Goal: Task Accomplishment & Management: Use online tool/utility

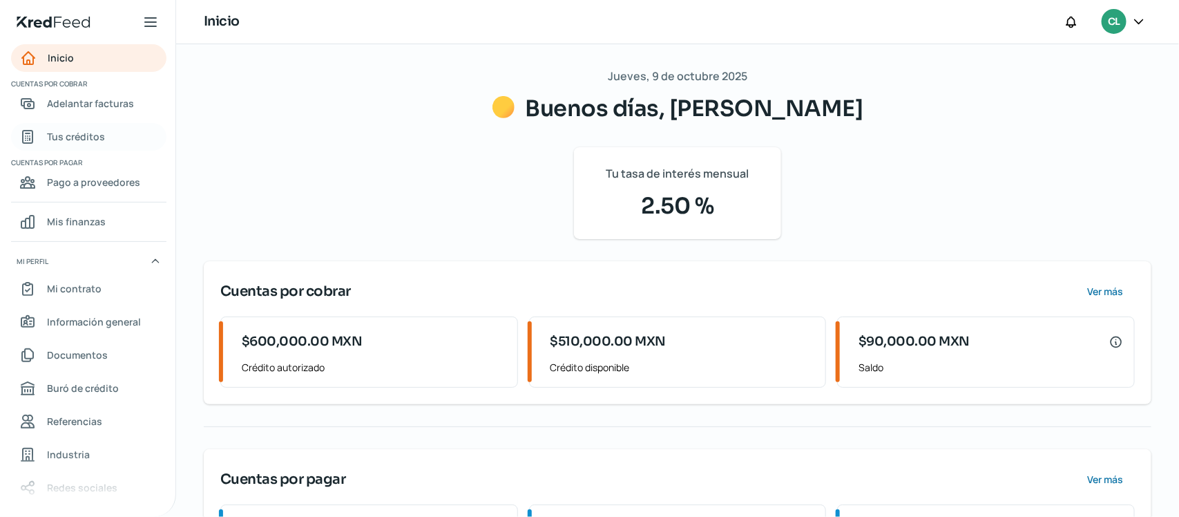
click at [84, 140] on span "Tus créditos" at bounding box center [76, 136] width 58 height 17
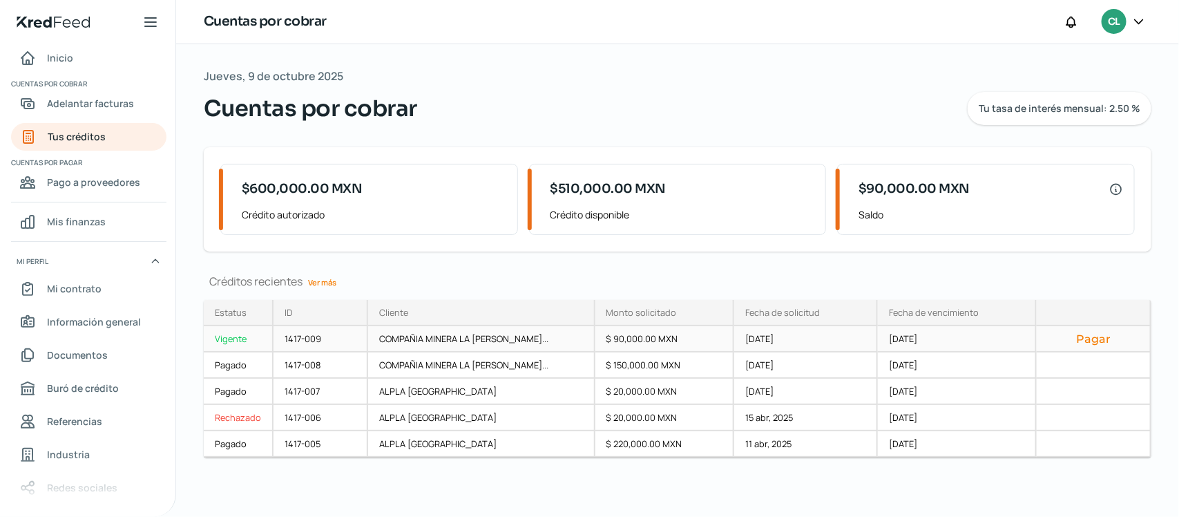
click at [1102, 347] on div "Pagar" at bounding box center [1094, 339] width 115 height 26
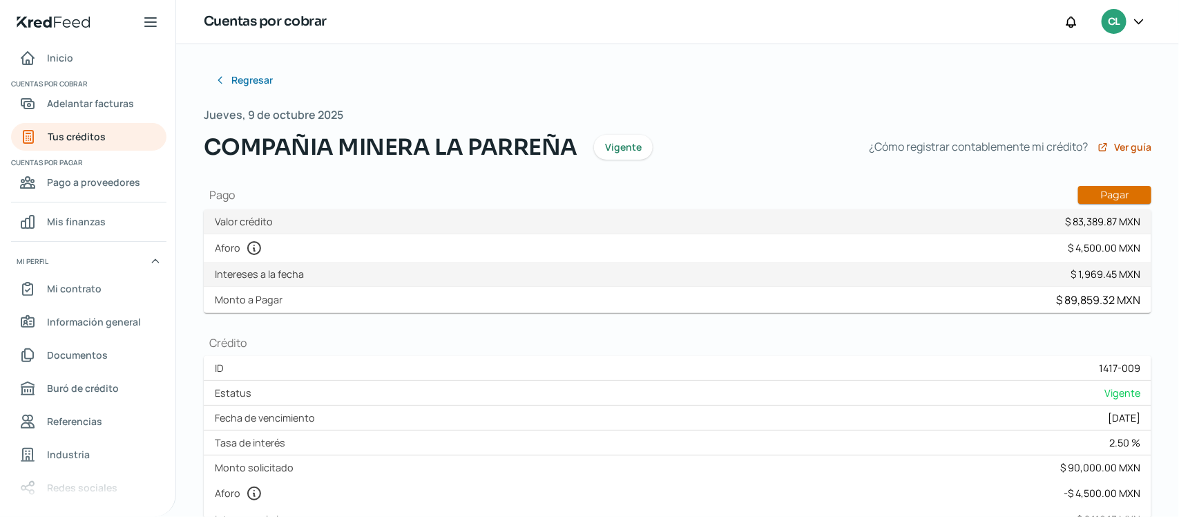
click at [1100, 199] on button "Pagar" at bounding box center [1114, 195] width 73 height 18
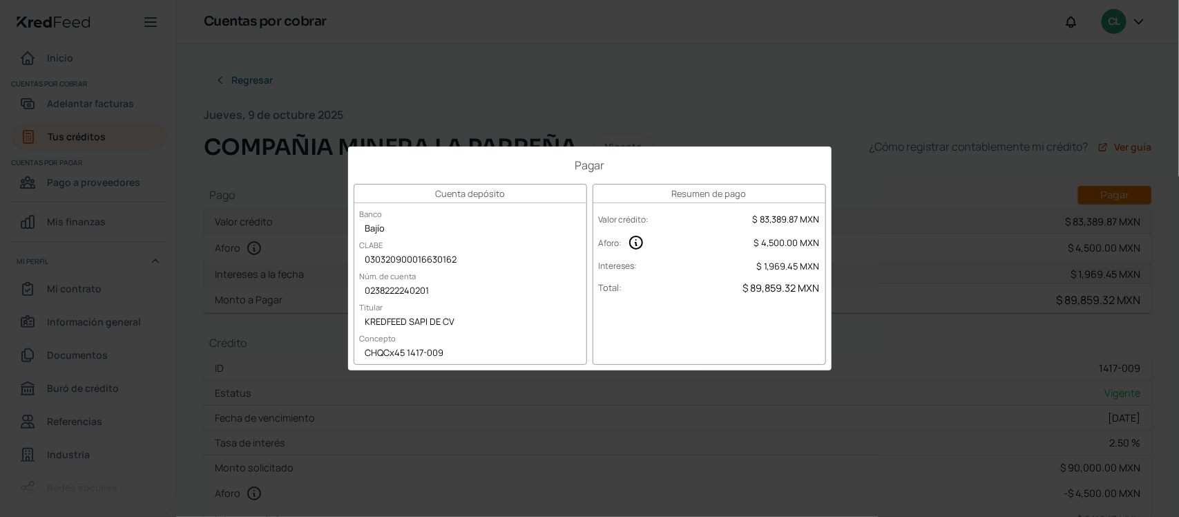
click at [996, 252] on div "Pagar Cuenta depósito Banco Bajío CLABE 030320900016630162 Núm. de cuenta 02382…" at bounding box center [589, 258] width 1179 height 517
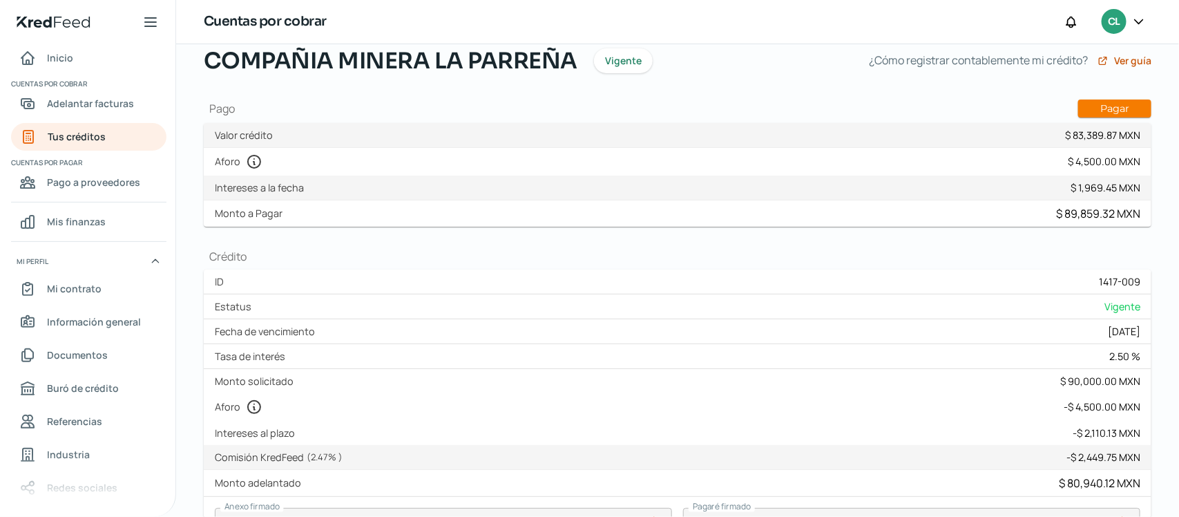
scroll to position [173, 0]
